Goal: Task Accomplishment & Management: Use online tool/utility

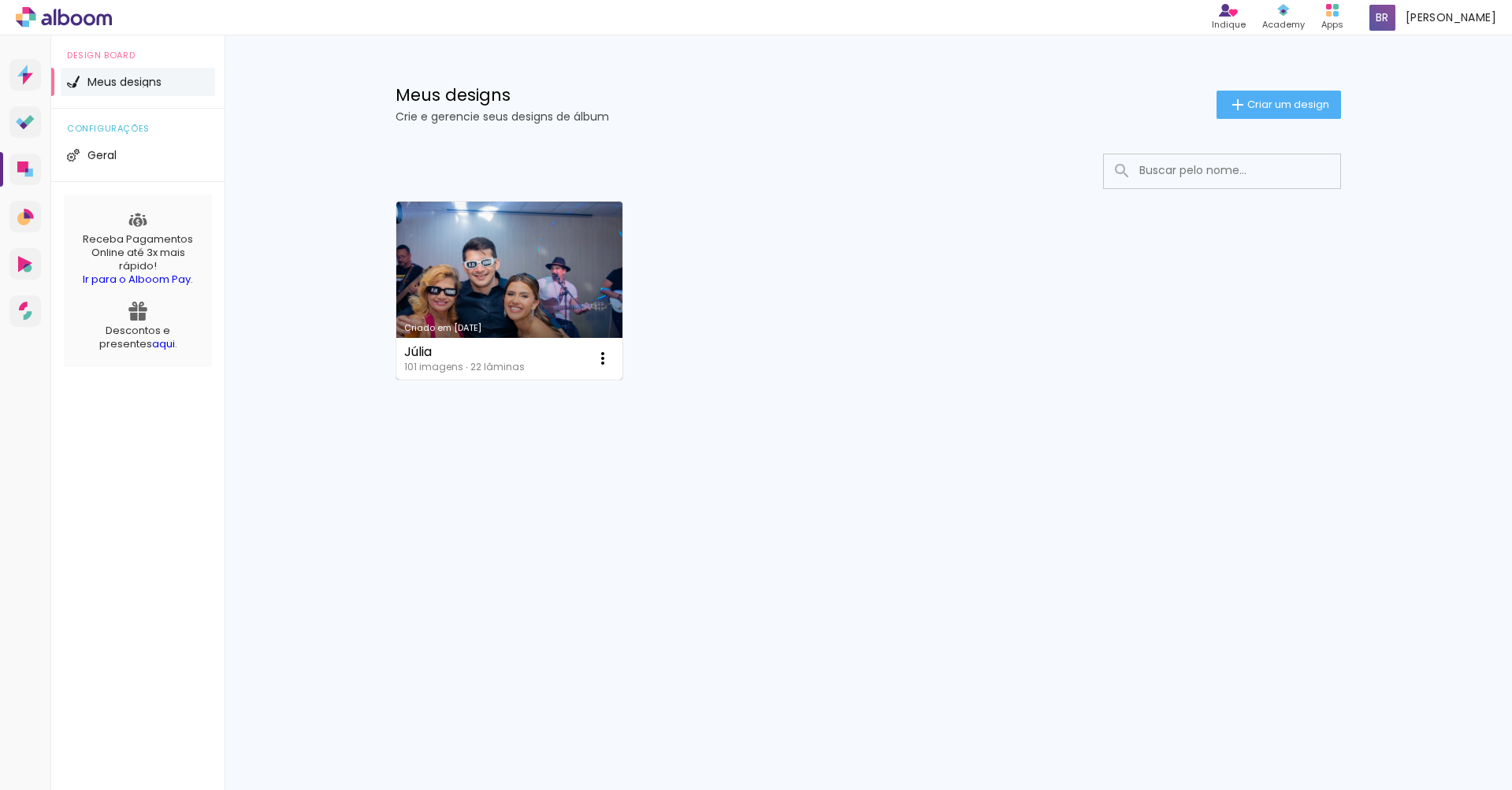
click at [491, 300] on link "Criado em [DATE]" at bounding box center [509, 291] width 226 height 178
